Goal: Task Accomplishment & Management: Complete application form

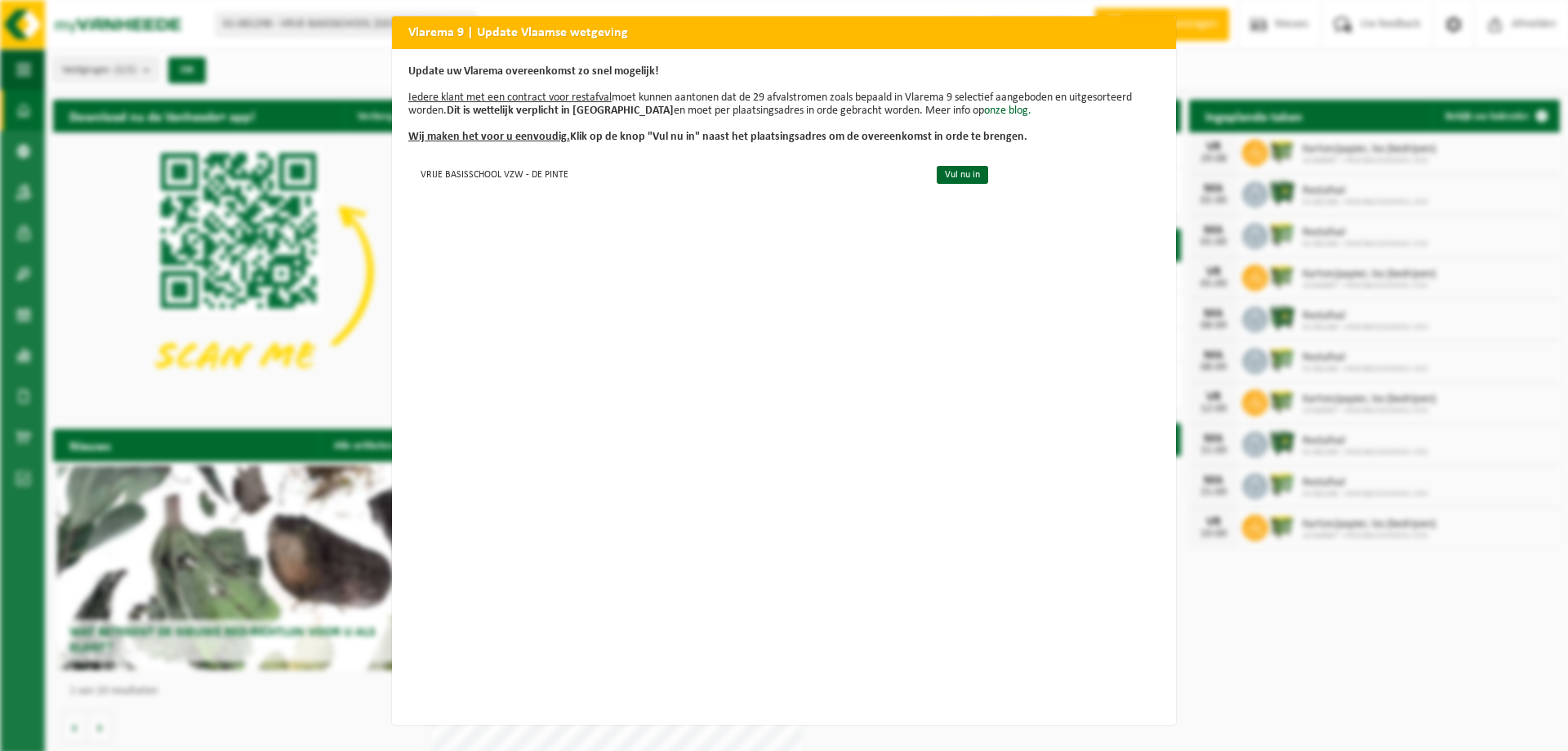
click at [1276, 78] on div "Vlarema 9 | Update Vlaamse wetgeving Update uw Vlarema overeenkomst zo snel mog…" at bounding box center [784, 375] width 1568 height 751
drag, startPoint x: 488, startPoint y: 161, endPoint x: 492, endPoint y: 170, distance: 9.8
click at [492, 169] on td "VRIJE BASISSCHOOL VZW - DE PINTE" at bounding box center [665, 173] width 514 height 27
click at [938, 176] on link "Vul nu in" at bounding box center [962, 174] width 51 height 18
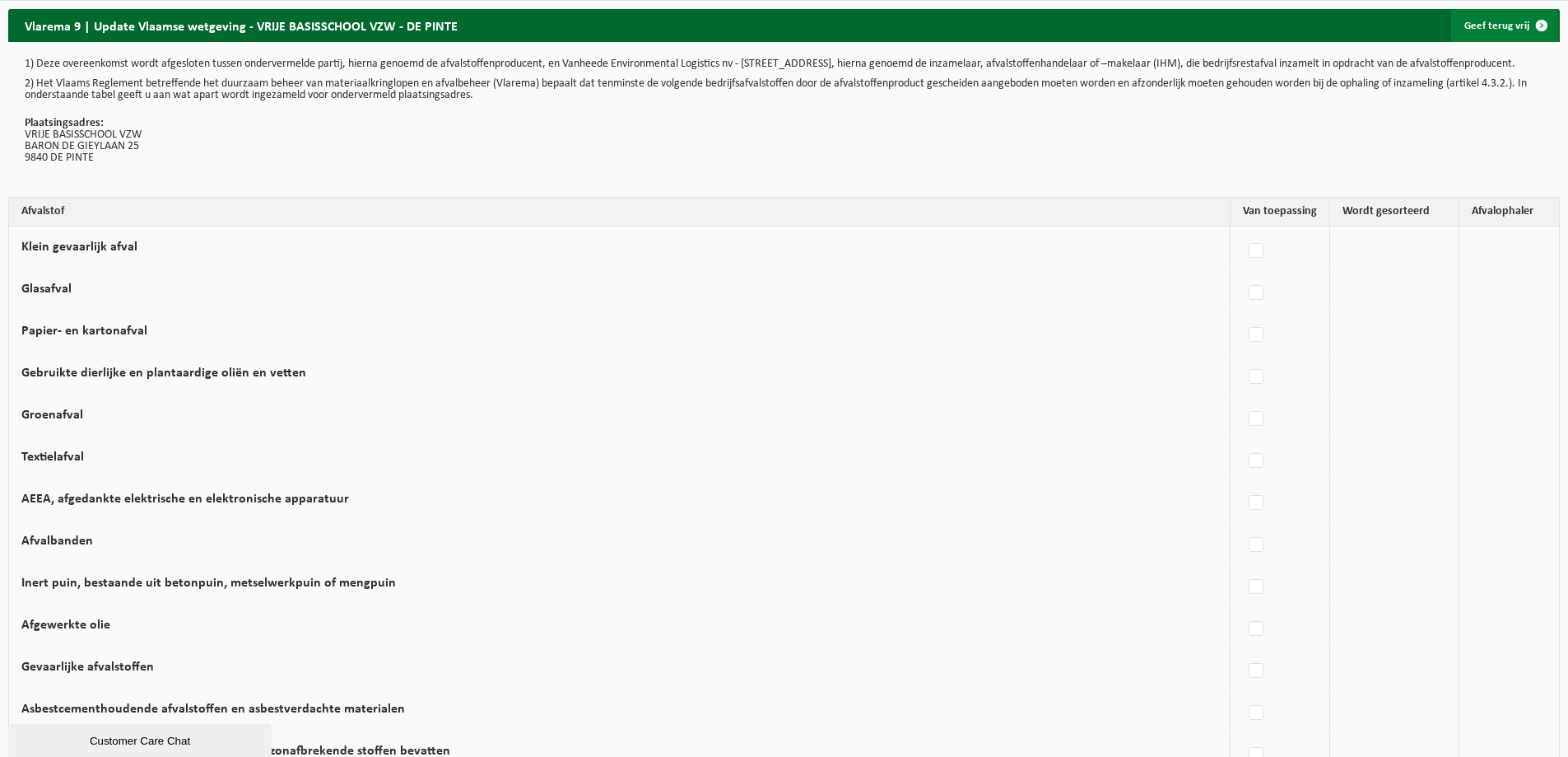
click at [1548, 27] on span at bounding box center [1542, 25] width 33 height 33
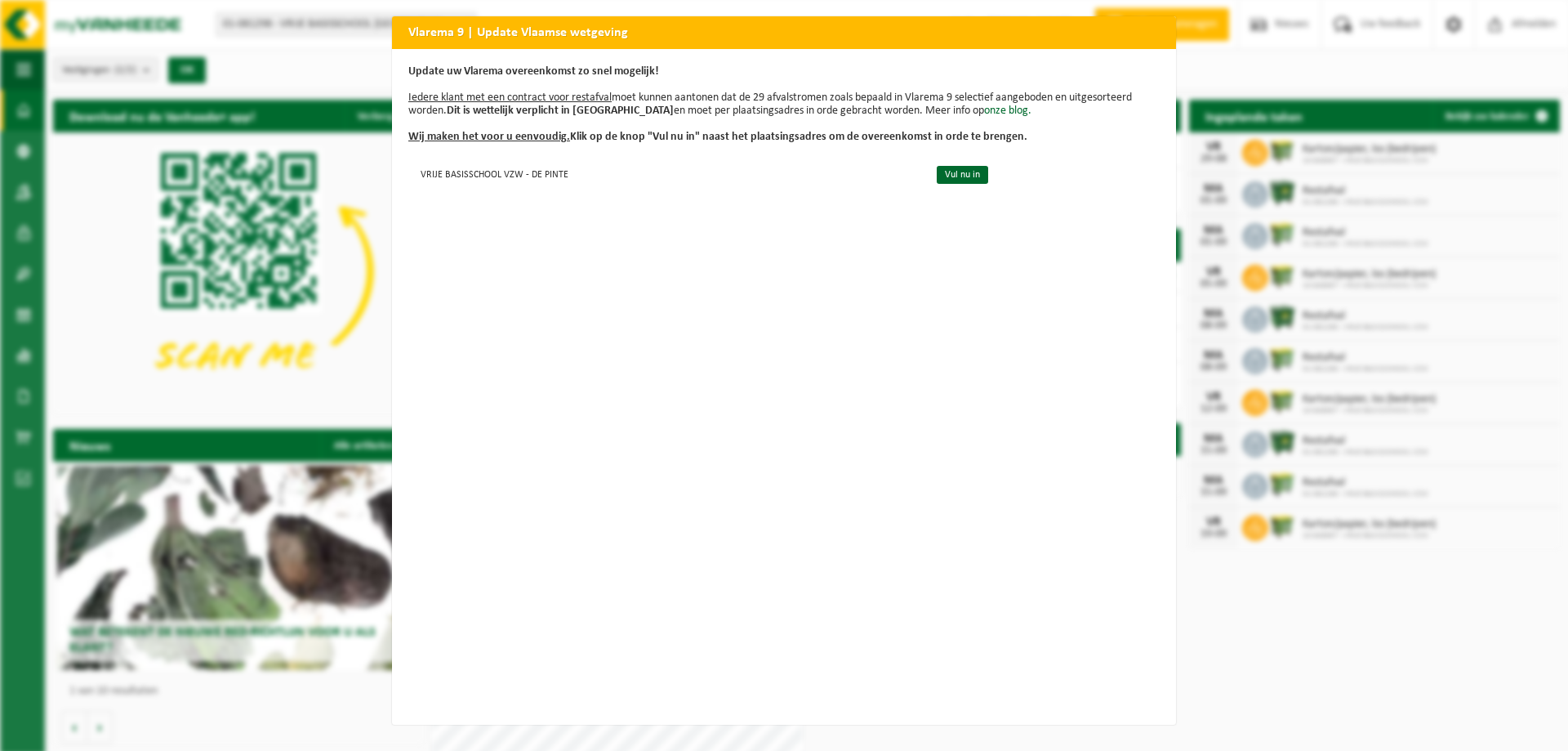
click at [250, 178] on div "Vlarema 9 | Update Vlaamse wetgeving Update uw Vlarema overeenkomst zo snel mog…" at bounding box center [784, 375] width 1568 height 751
click at [955, 170] on link "Vul nu in" at bounding box center [962, 174] width 51 height 18
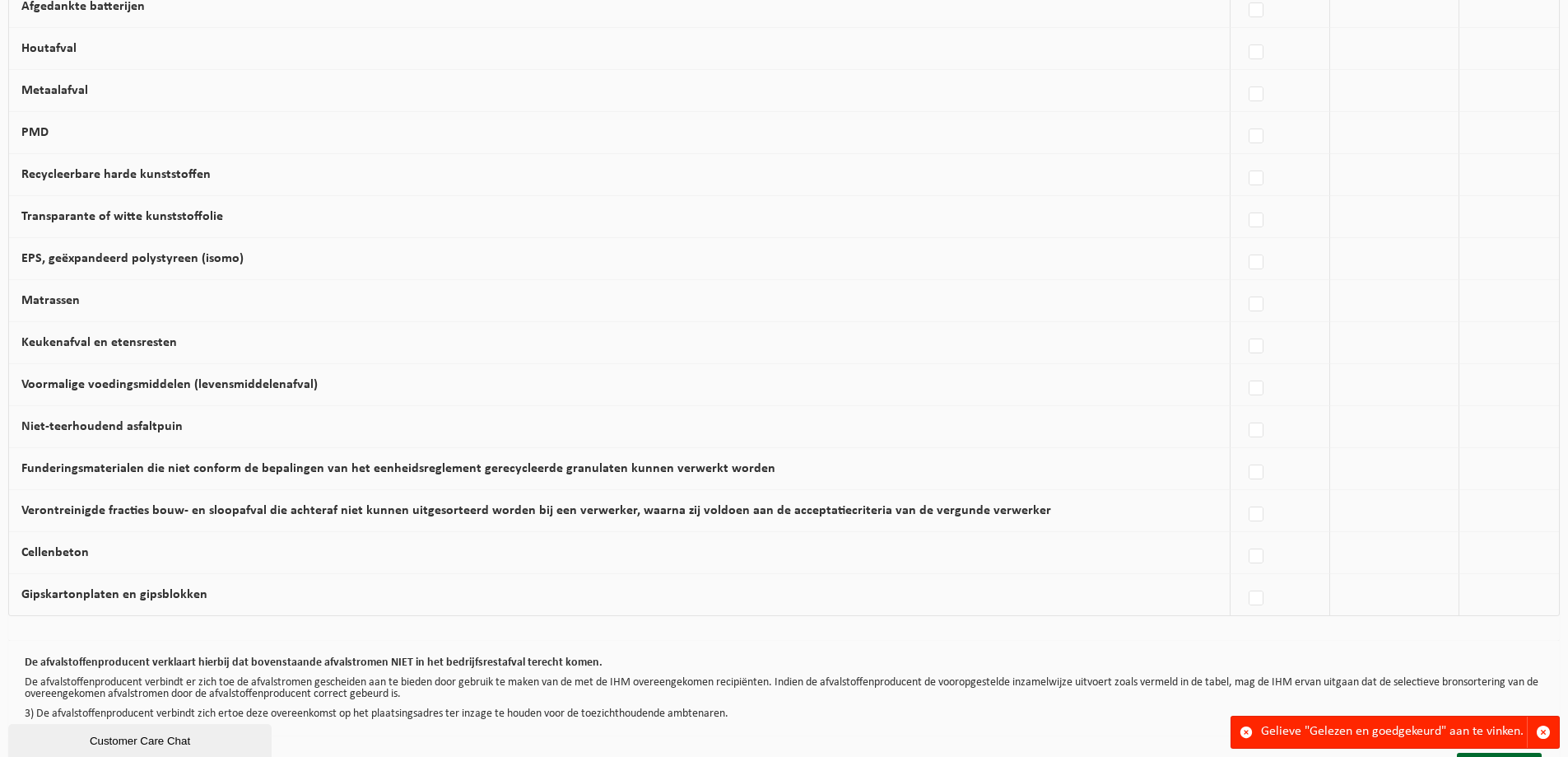
scroll to position [901, 0]
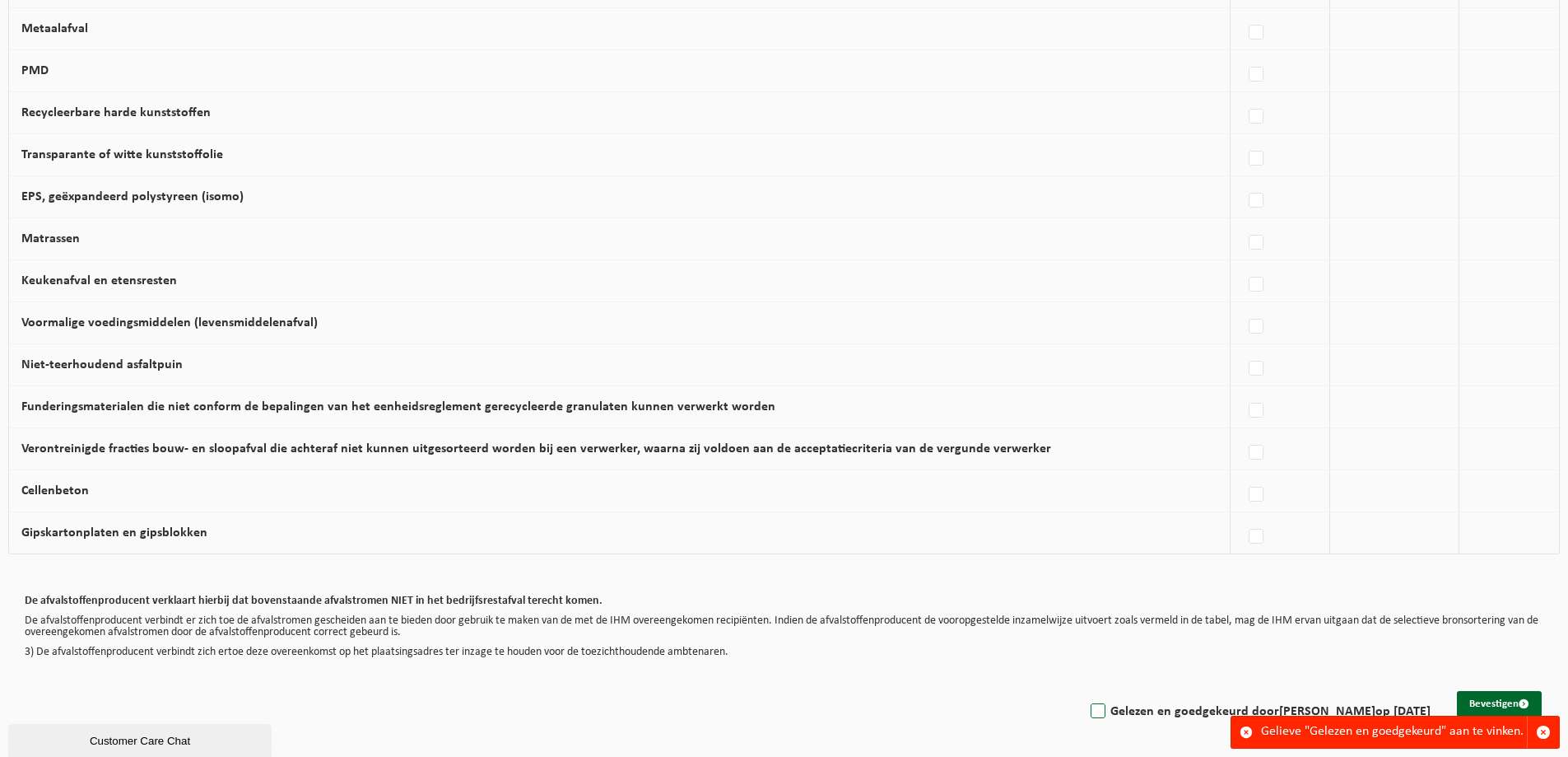
click at [1088, 712] on label "Gelezen en goedgekeurd door CAROLINE RYCKAERT op 26/08/25" at bounding box center [1259, 711] width 343 height 24
click at [1084, 691] on input "Gelezen en goedgekeurd door CAROLINE RYCKAERT op 26/08/25" at bounding box center [1084, 690] width 1 height 1
checkbox input "true"
click at [1502, 702] on button "Bevestigen" at bounding box center [1500, 704] width 84 height 26
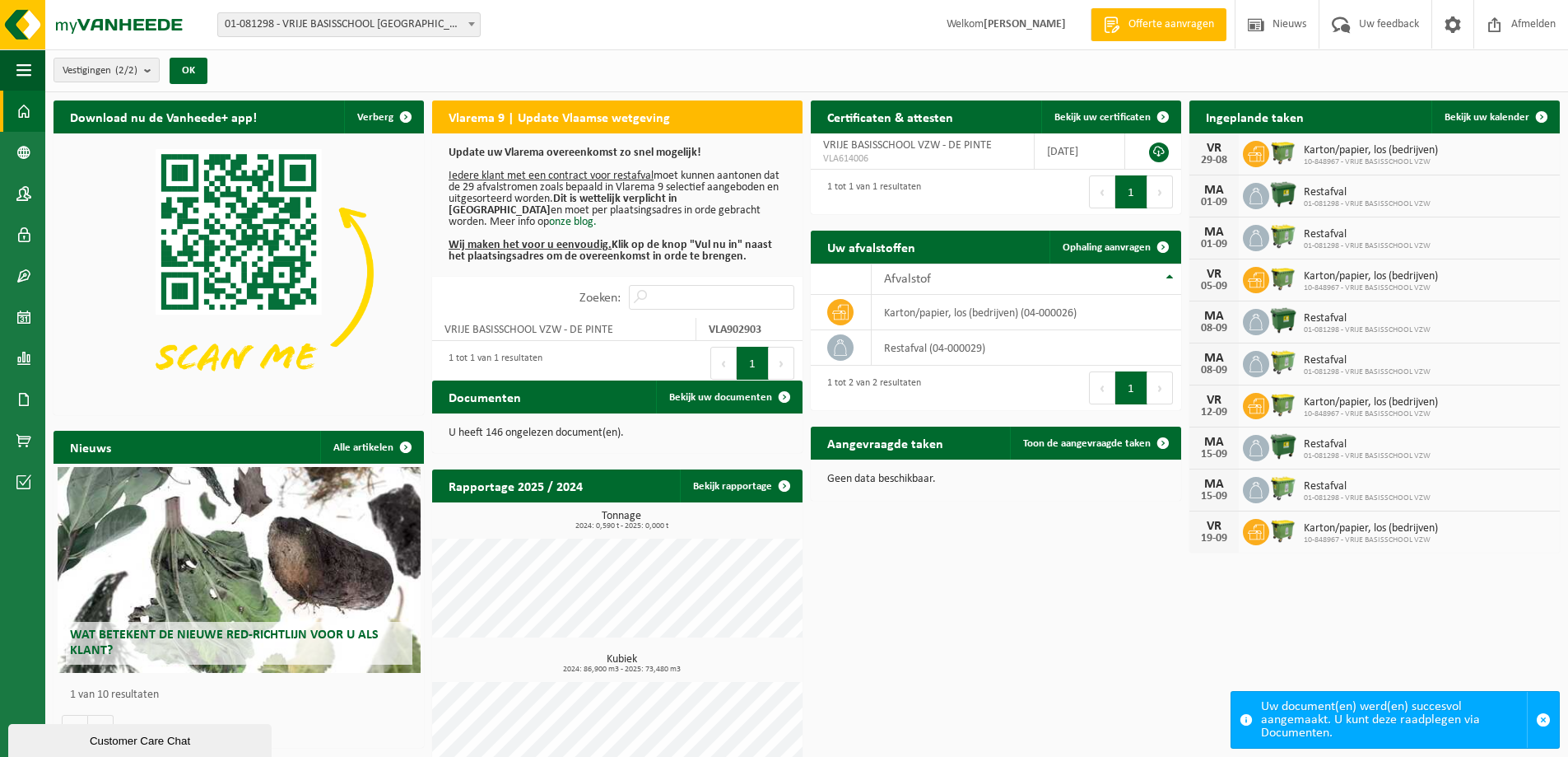
click at [984, 23] on strong "[PERSON_NAME]" at bounding box center [1025, 23] width 83 height 12
click at [21, 70] on span "button" at bounding box center [24, 70] width 15 height 41
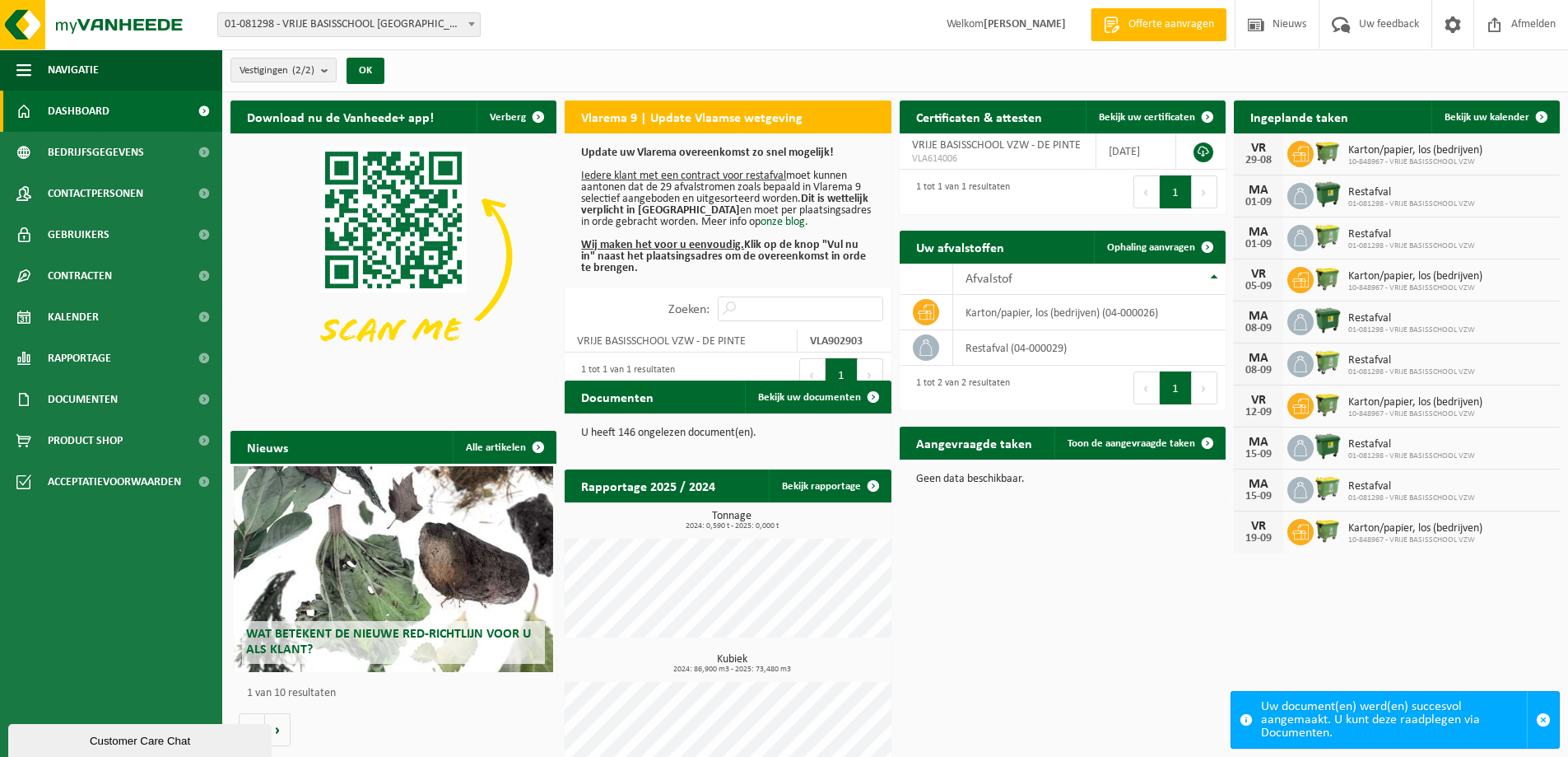
drag, startPoint x: 608, startPoint y: 55, endPoint x: 749, endPoint y: 85, distance: 144.2
click at [608, 54] on div "Vestigingen (2/2) Alles selecteren Alles deselecteren Actieve selecteren VRIJE …" at bounding box center [895, 71] width 1346 height 43
click at [1485, 114] on span "Bekijk uw kalender" at bounding box center [1487, 116] width 84 height 10
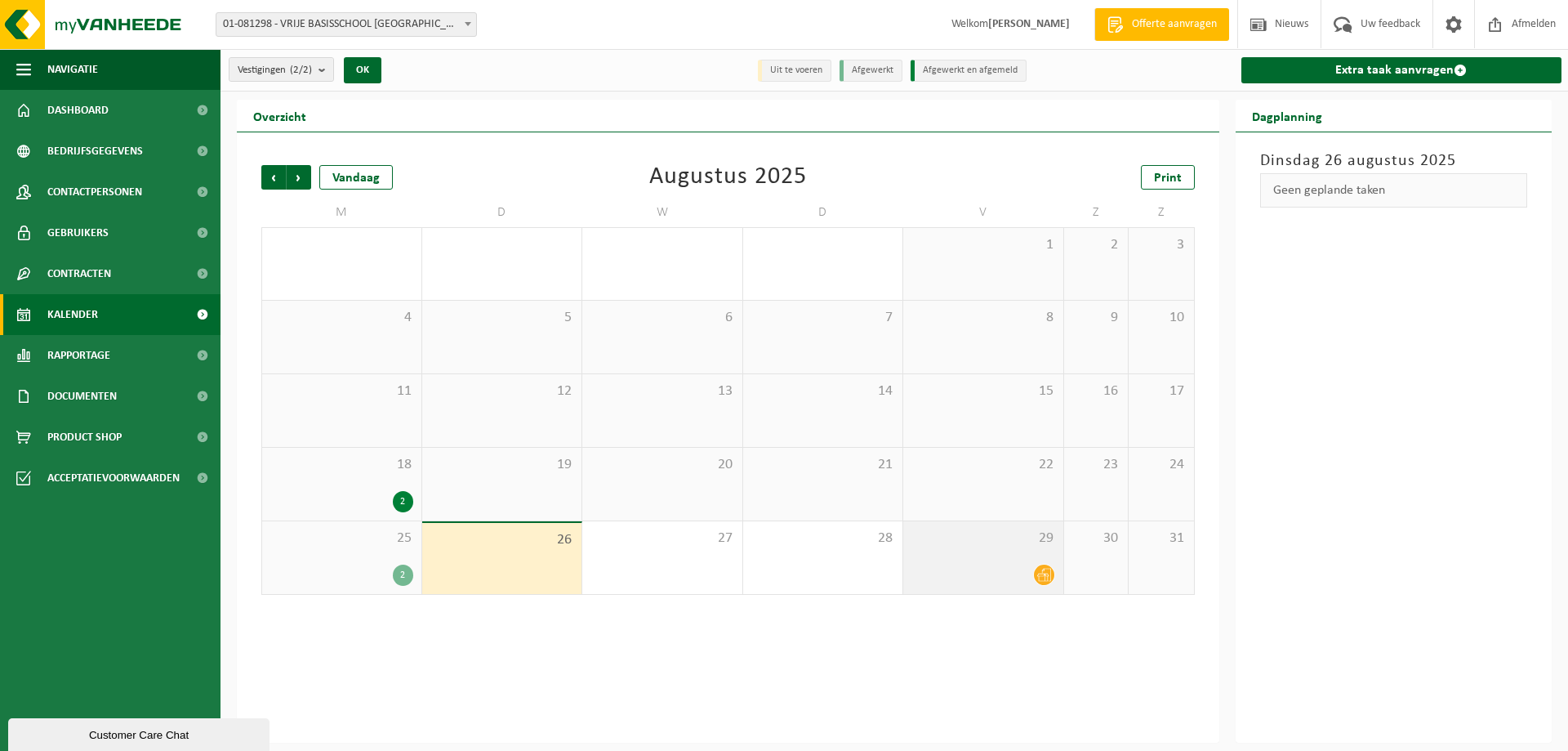
click at [997, 564] on div at bounding box center [983, 575] width 144 height 22
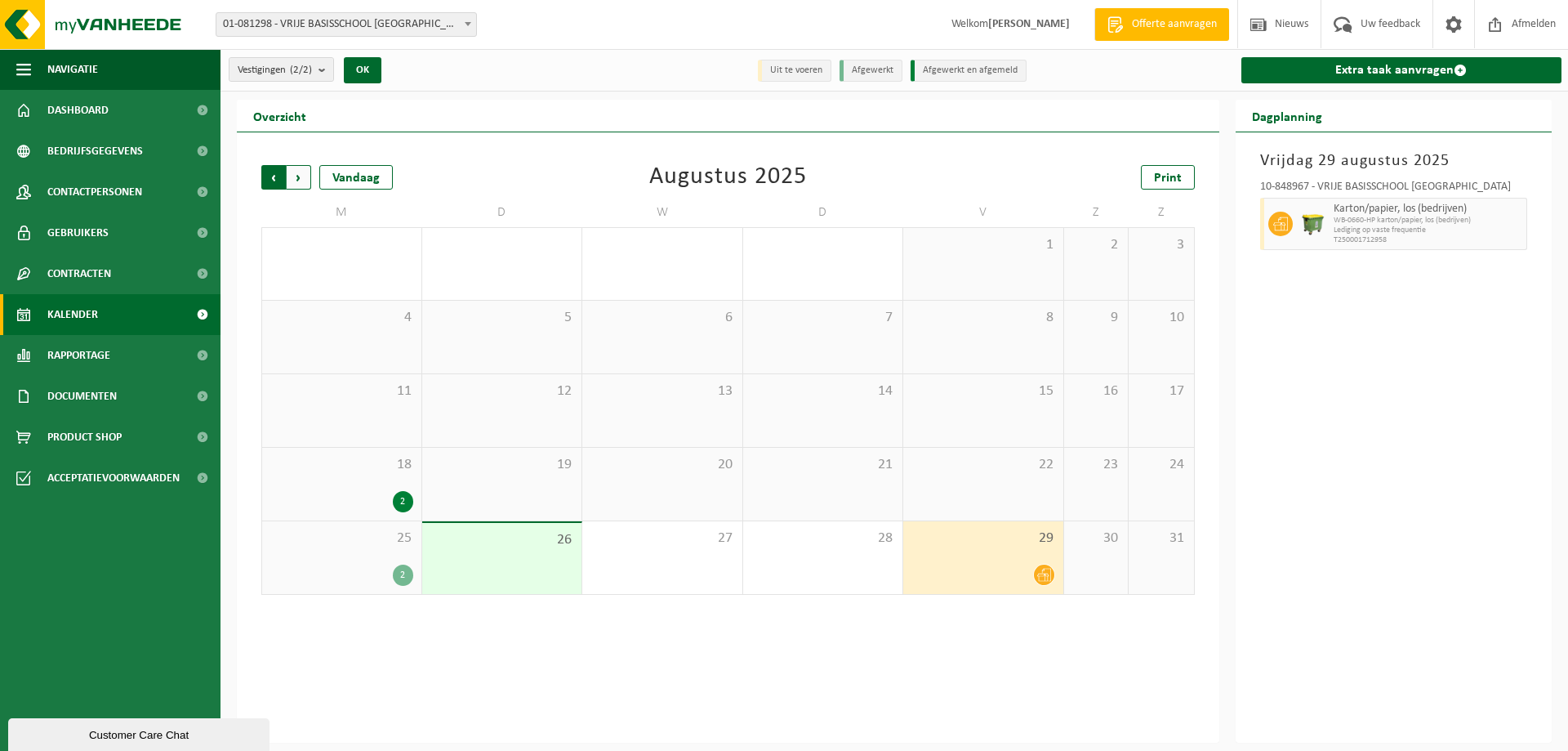
click at [291, 175] on span "Volgende" at bounding box center [299, 177] width 24 height 24
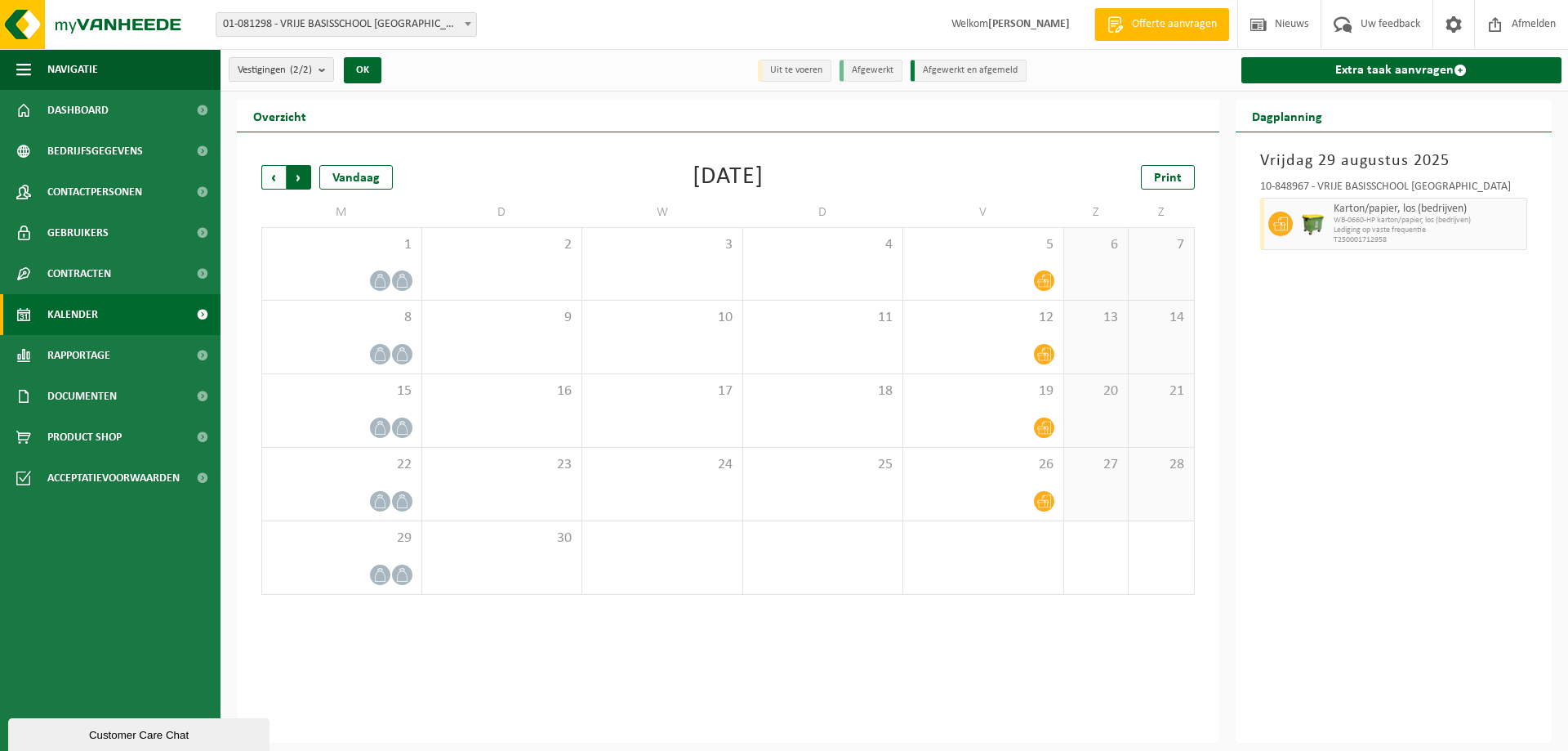
click at [267, 178] on span "Vorige" at bounding box center [273, 177] width 24 height 24
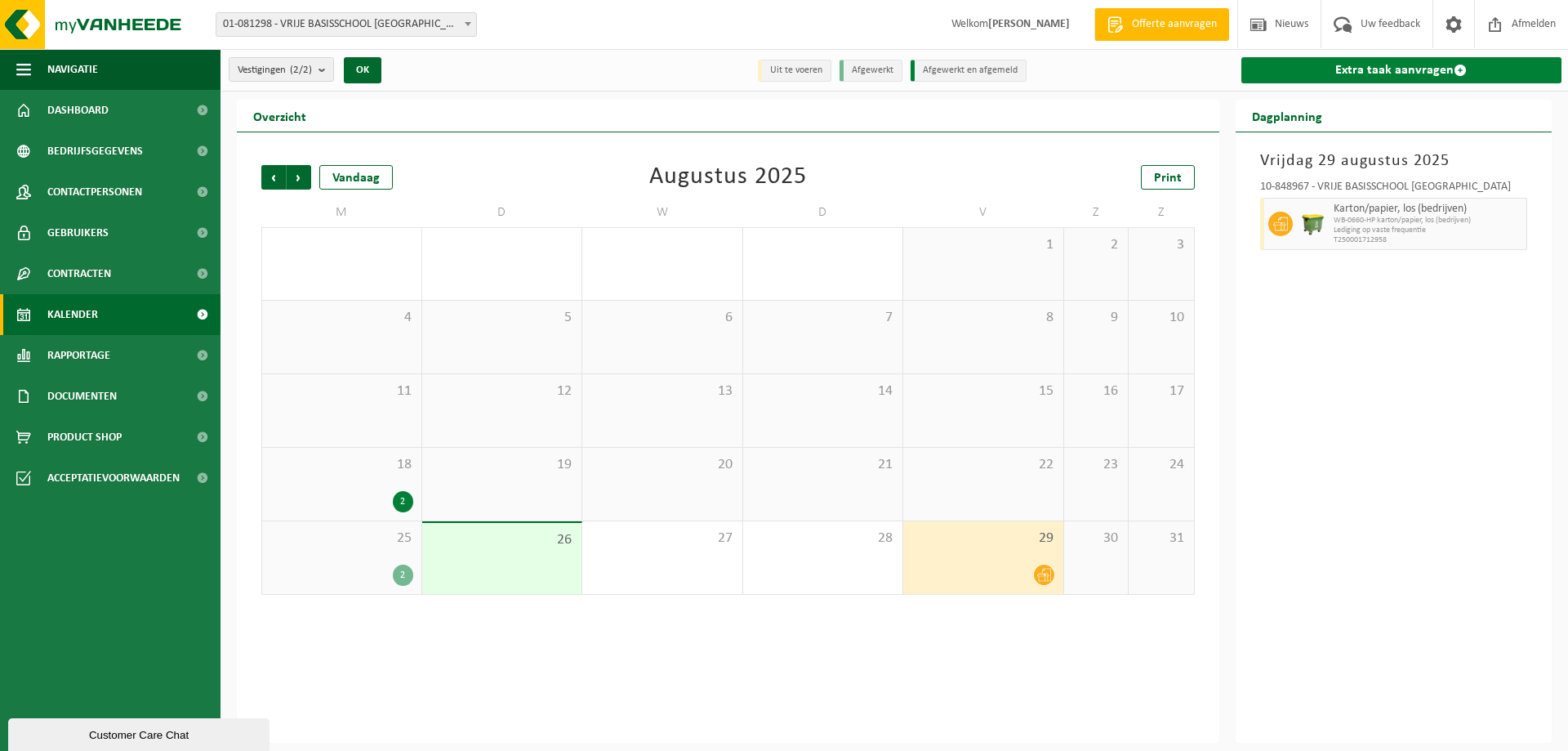
click at [1394, 70] on link "Extra taak aanvragen" at bounding box center [1401, 70] width 321 height 26
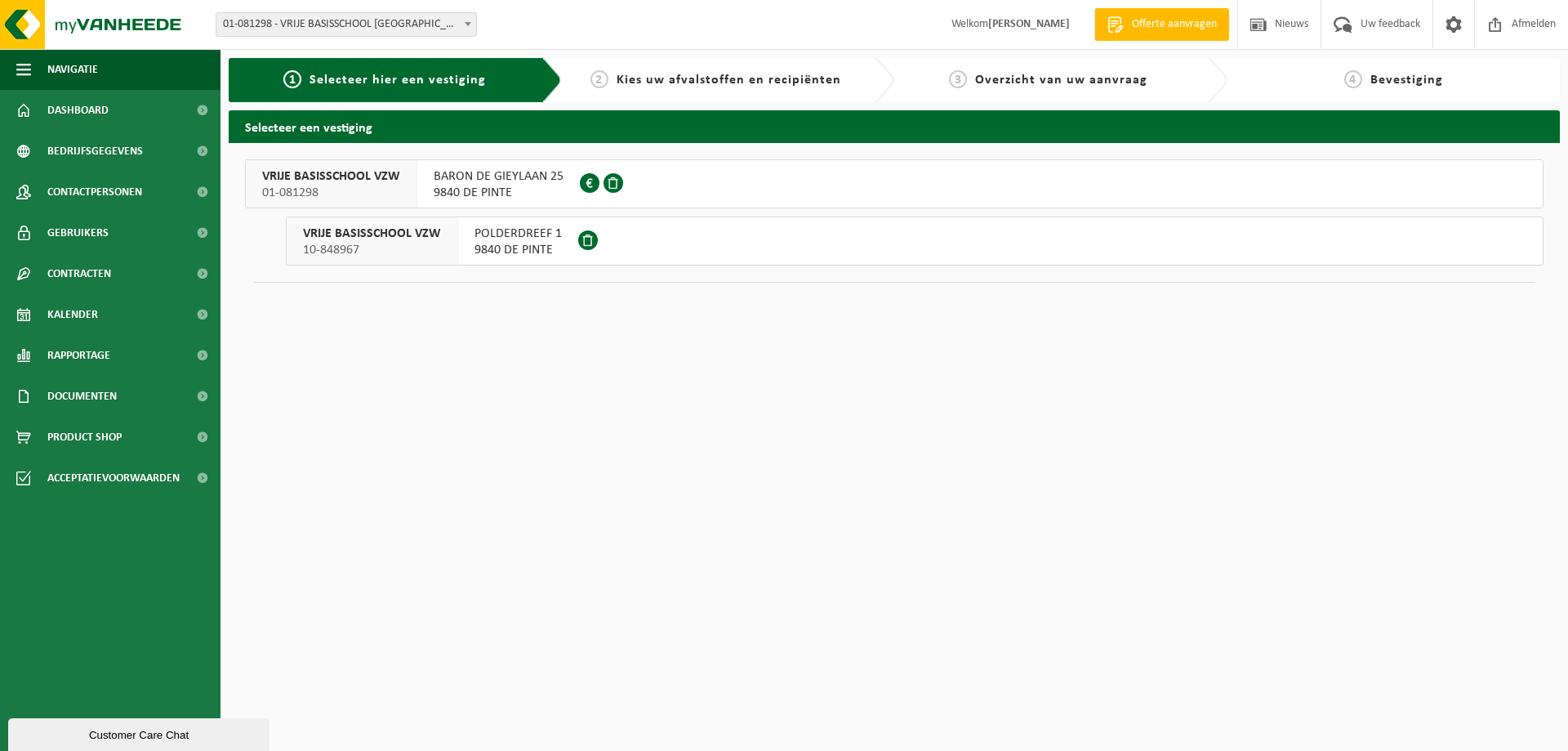
click at [406, 237] on span "VRIJE BASISSCHOOL VZW" at bounding box center [372, 234] width 138 height 17
